Goal: Navigation & Orientation: Find specific page/section

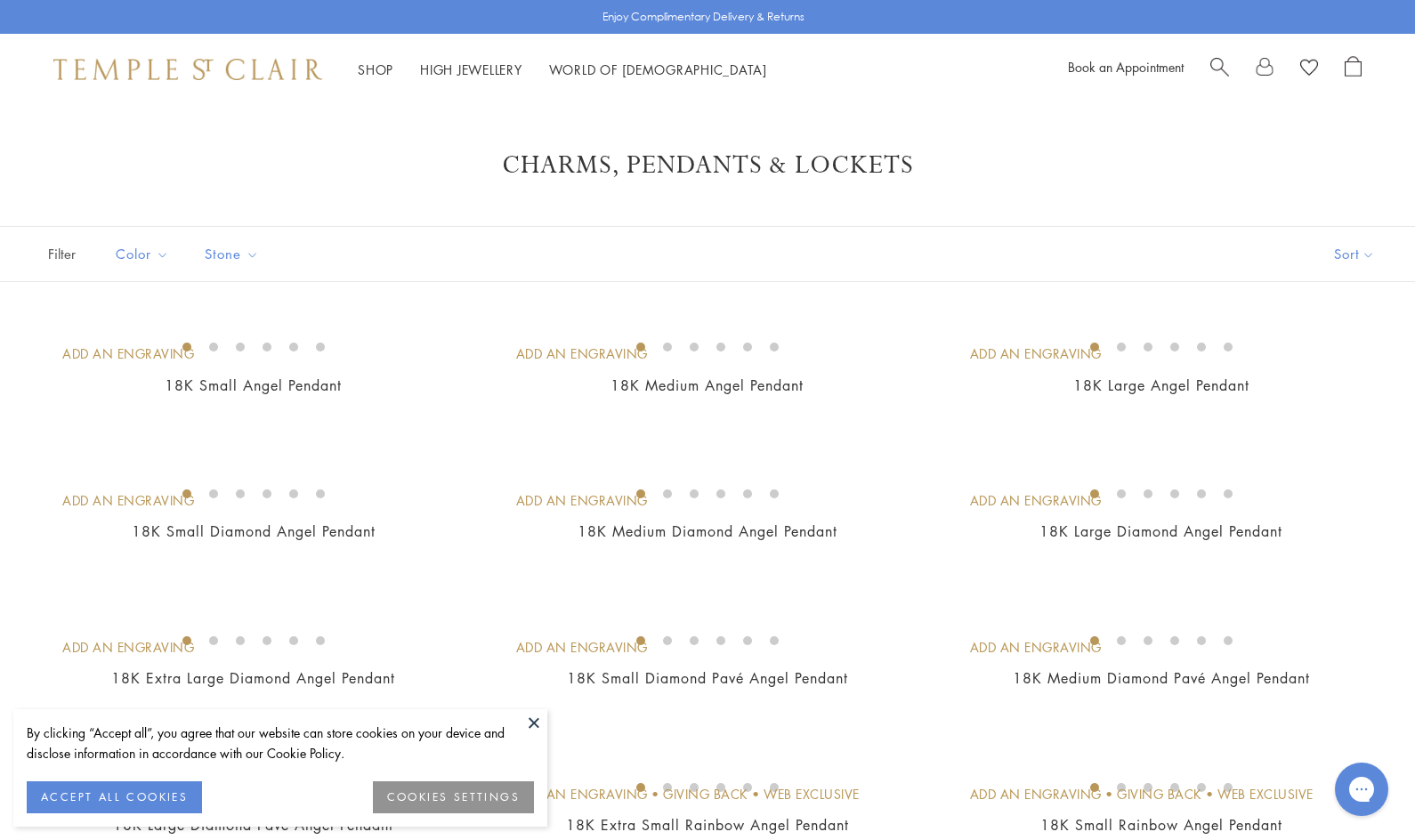
click at [168, 795] on button "ACCEPT ALL COOKIES" at bounding box center [114, 798] width 175 height 32
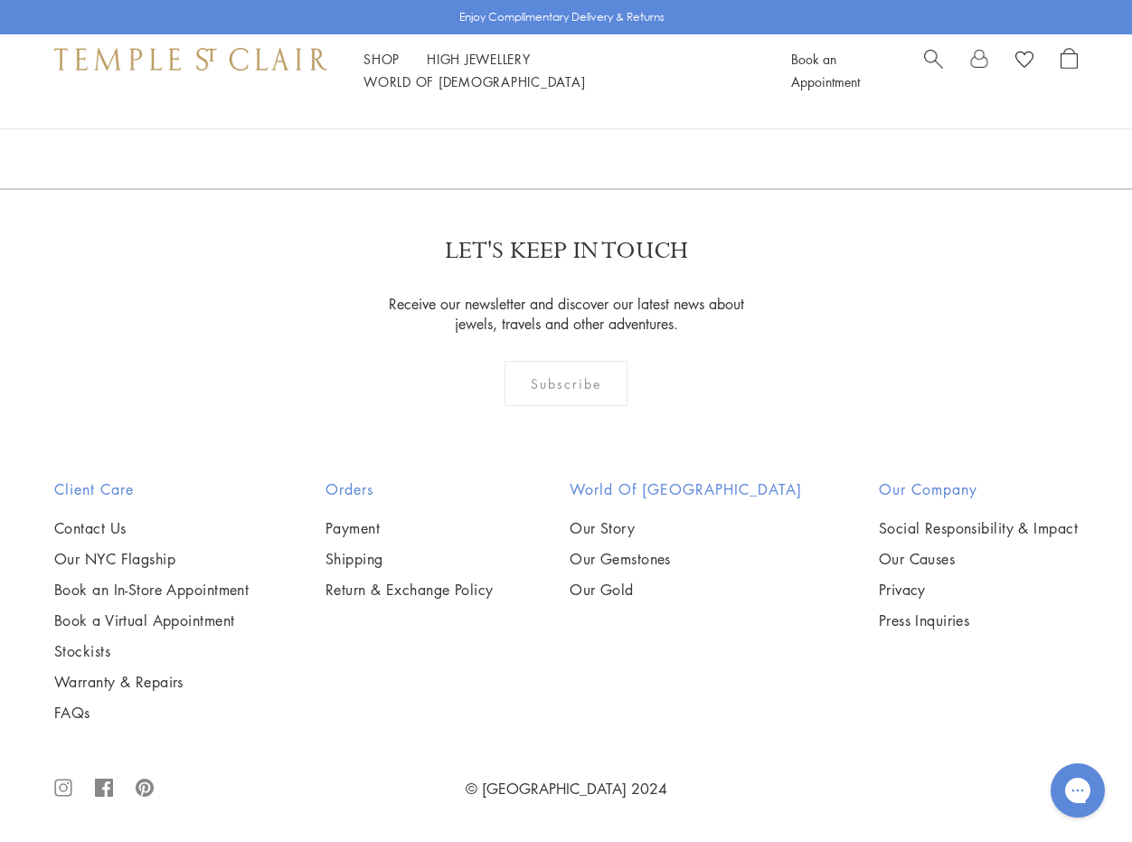
scroll to position [9955, 0]
click at [538, 116] on link "2" at bounding box center [537, 91] width 60 height 50
click at [624, 117] on link "3" at bounding box center [625, 92] width 60 height 50
